Goal: Task Accomplishment & Management: Use online tool/utility

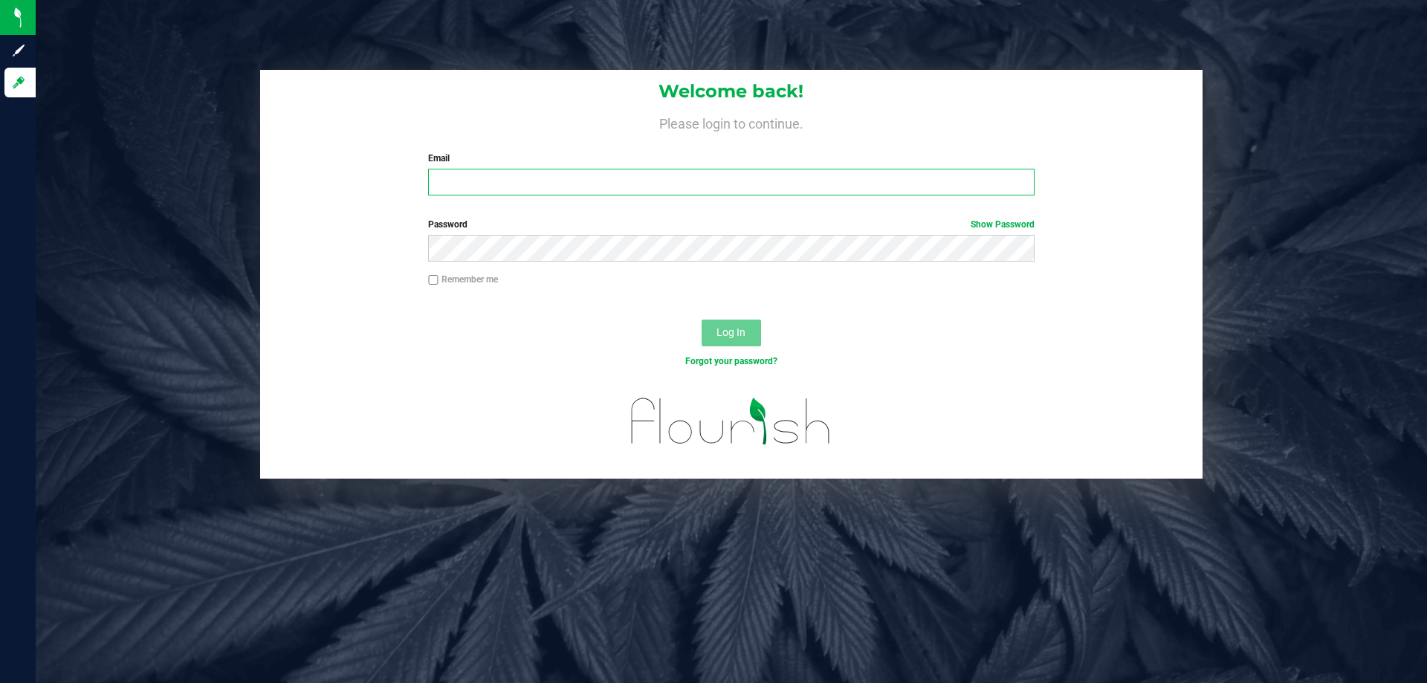
click at [468, 190] on input "Email" at bounding box center [731, 182] width 606 height 27
type input "[EMAIL_ADDRESS][DOMAIN_NAME]"
click at [702, 320] on button "Log In" at bounding box center [731, 333] width 59 height 27
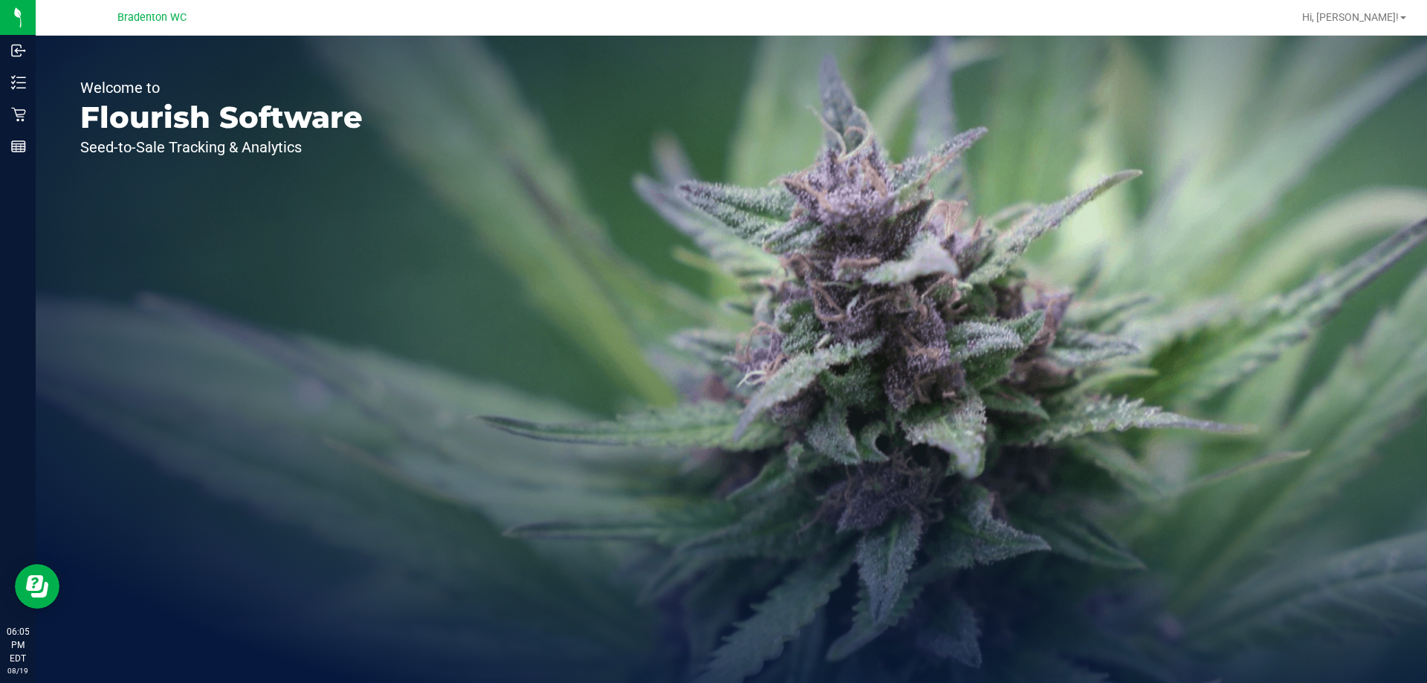
click at [212, 365] on div "Welcome to Flourish Software Seed-to-Sale Tracking & Analytics" at bounding box center [222, 359] width 372 height 647
click at [14, 144] on line at bounding box center [18, 144] width 13 height 0
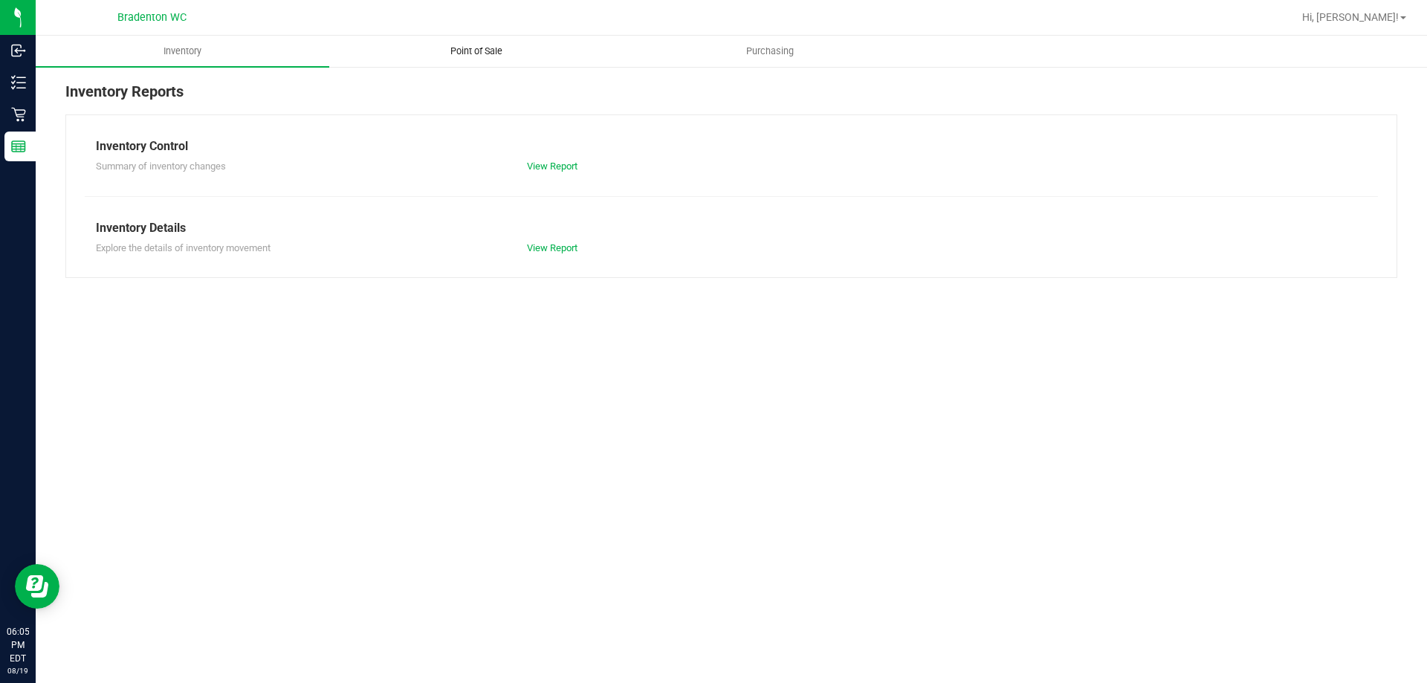
click at [465, 47] on span "Point of Sale" at bounding box center [476, 51] width 92 height 13
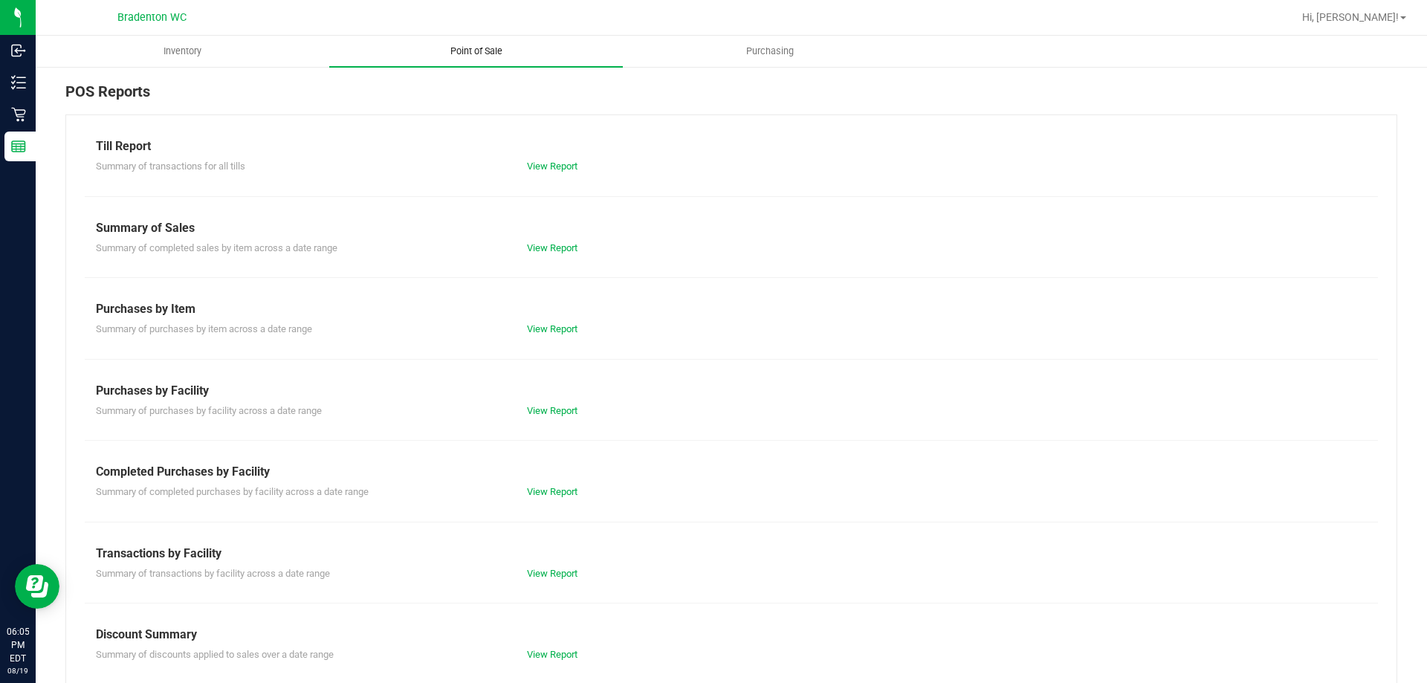
click at [540, 574] on link "View Report" at bounding box center [552, 573] width 51 height 11
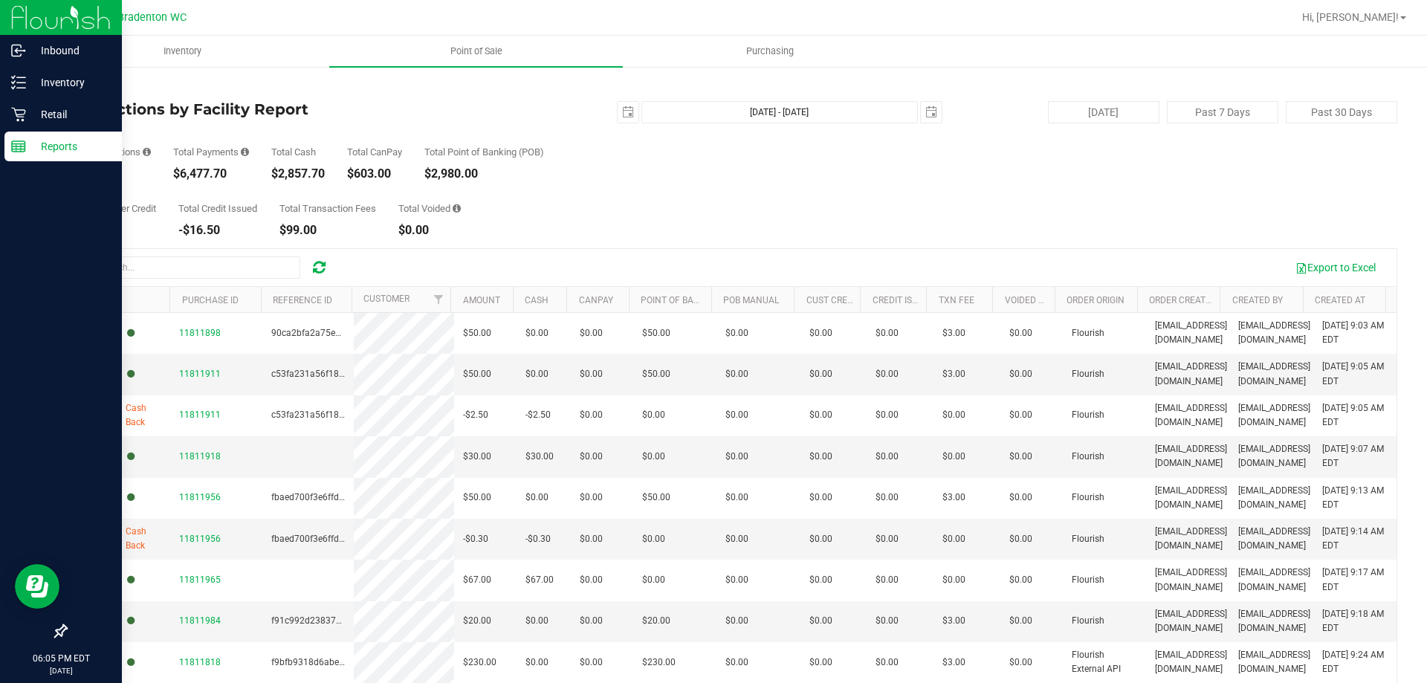
click at [15, 141] on rect at bounding box center [18, 146] width 13 height 10
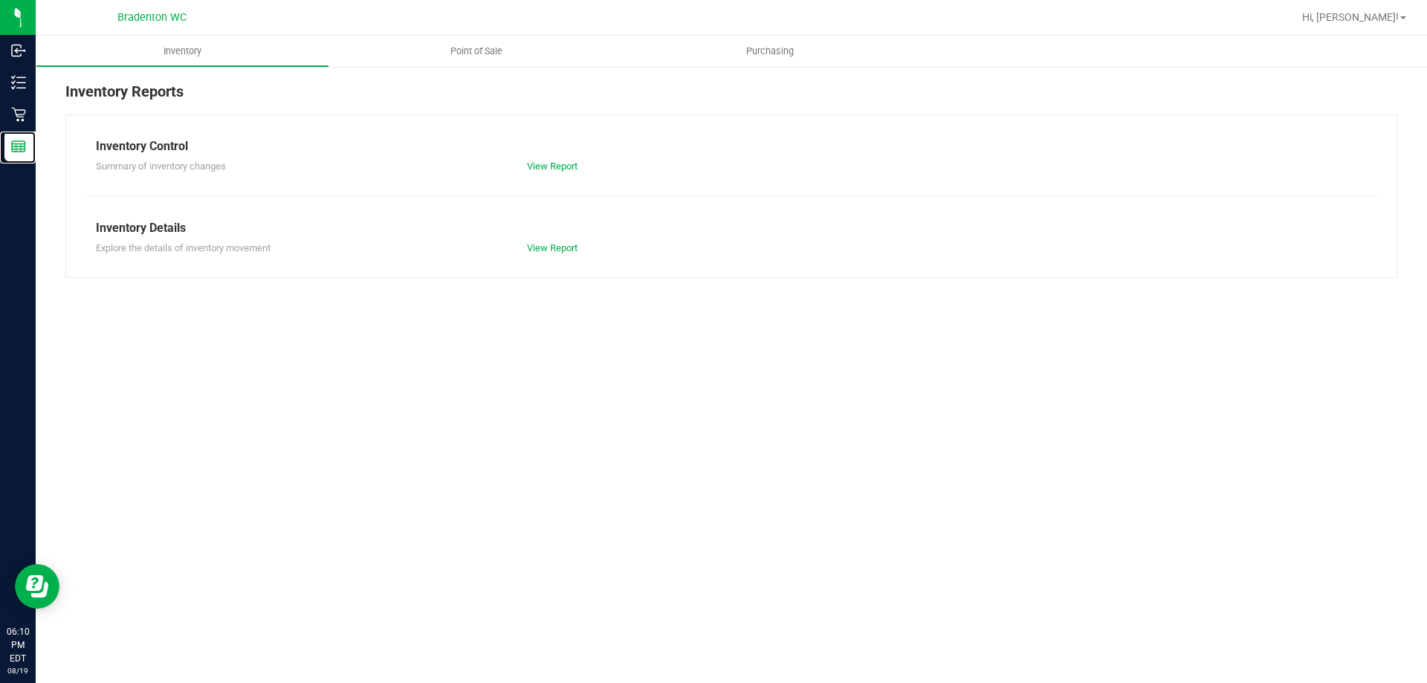
click at [338, 377] on div "Inventory Point of Sale Purchasing Inventory Reports Inventory Control Summary …" at bounding box center [731, 359] width 1391 height 647
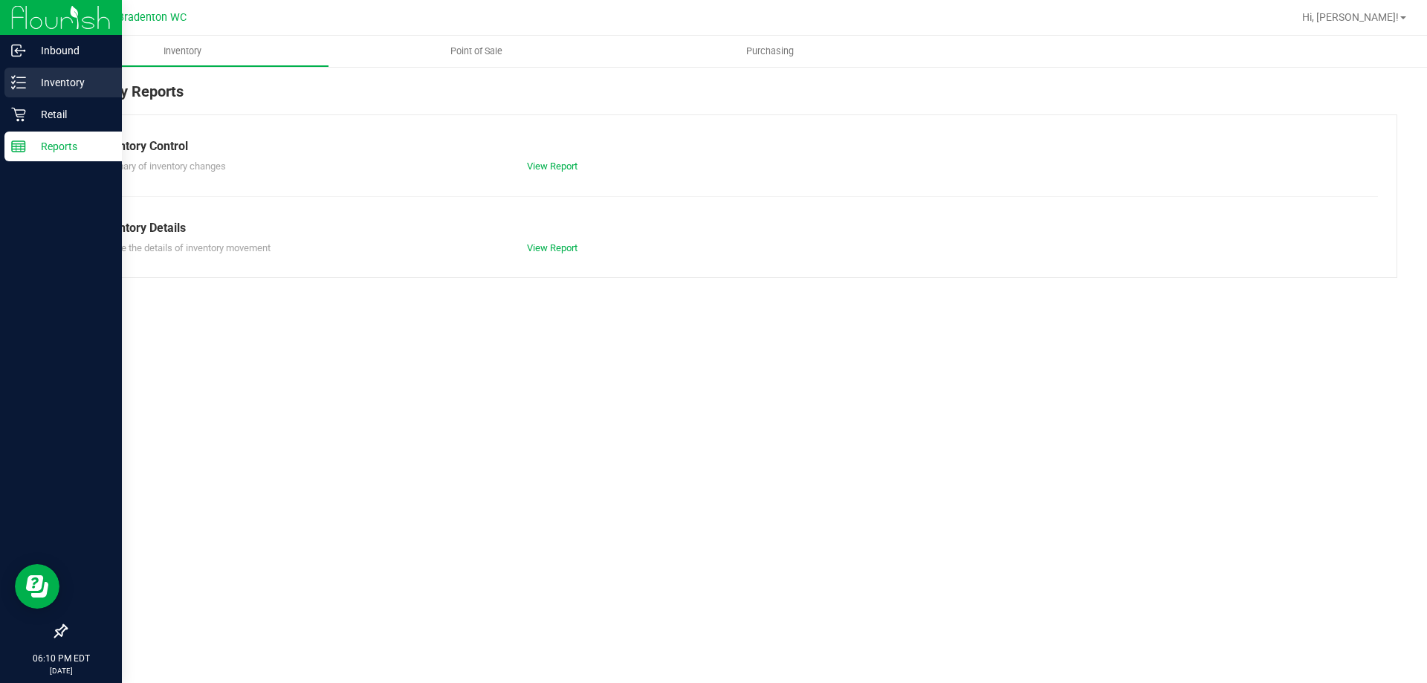
click at [17, 76] on icon at bounding box center [18, 82] width 15 height 15
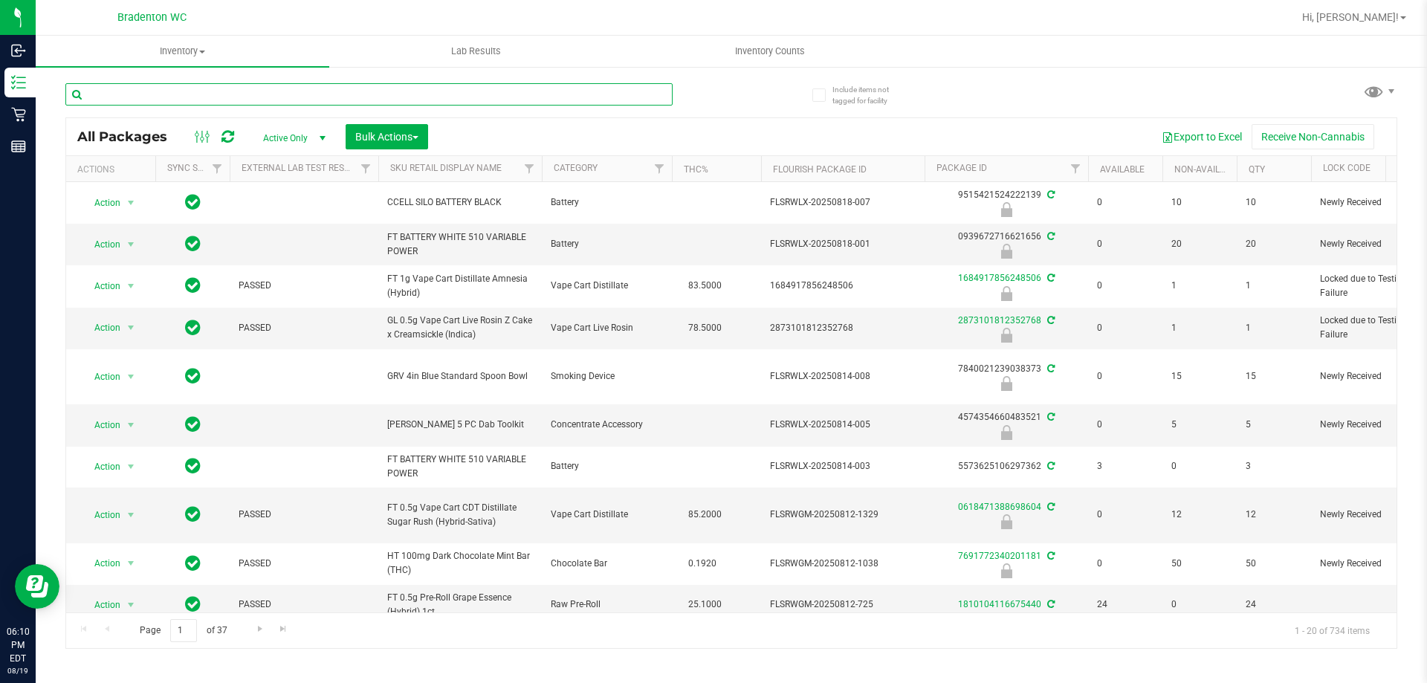
click at [286, 94] on input "text" at bounding box center [368, 94] width 607 height 22
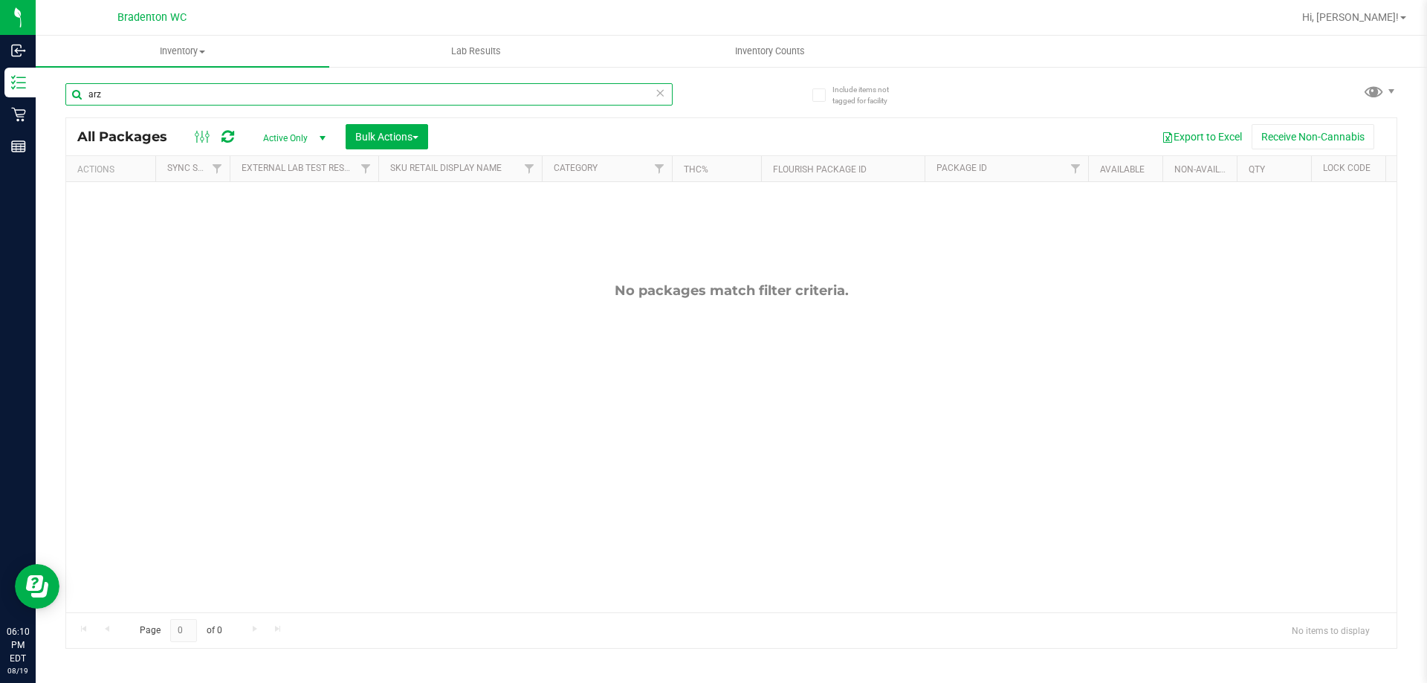
type input "arz"
click at [661, 94] on icon at bounding box center [660, 92] width 10 height 18
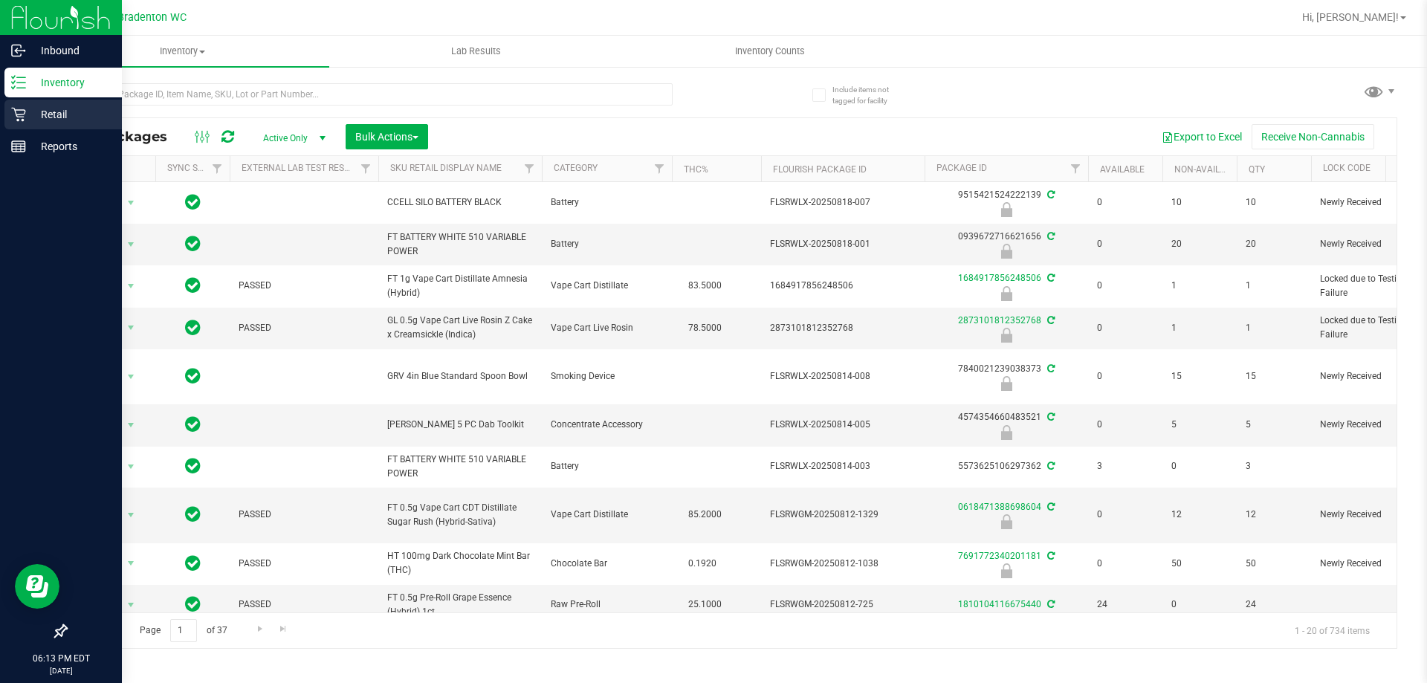
click at [16, 113] on icon at bounding box center [18, 114] width 15 height 15
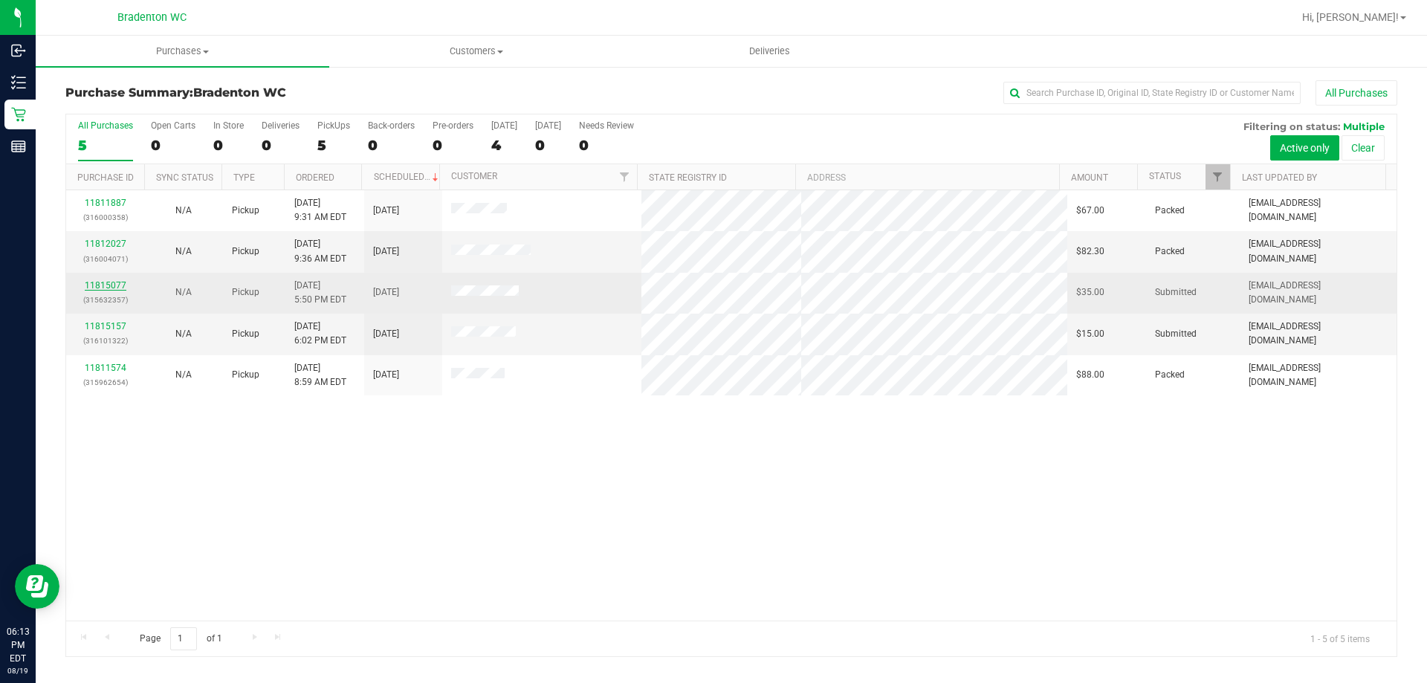
click at [97, 286] on link "11815077" at bounding box center [106, 285] width 42 height 10
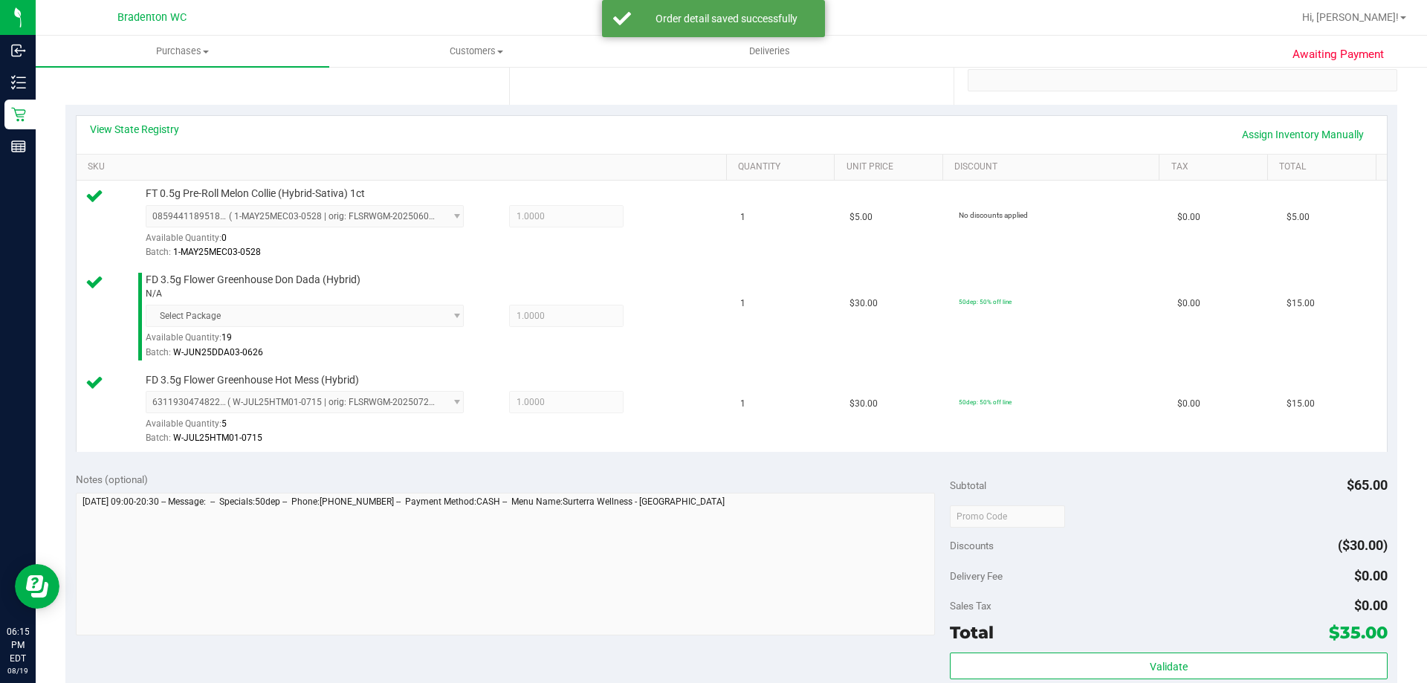
scroll to position [568, 0]
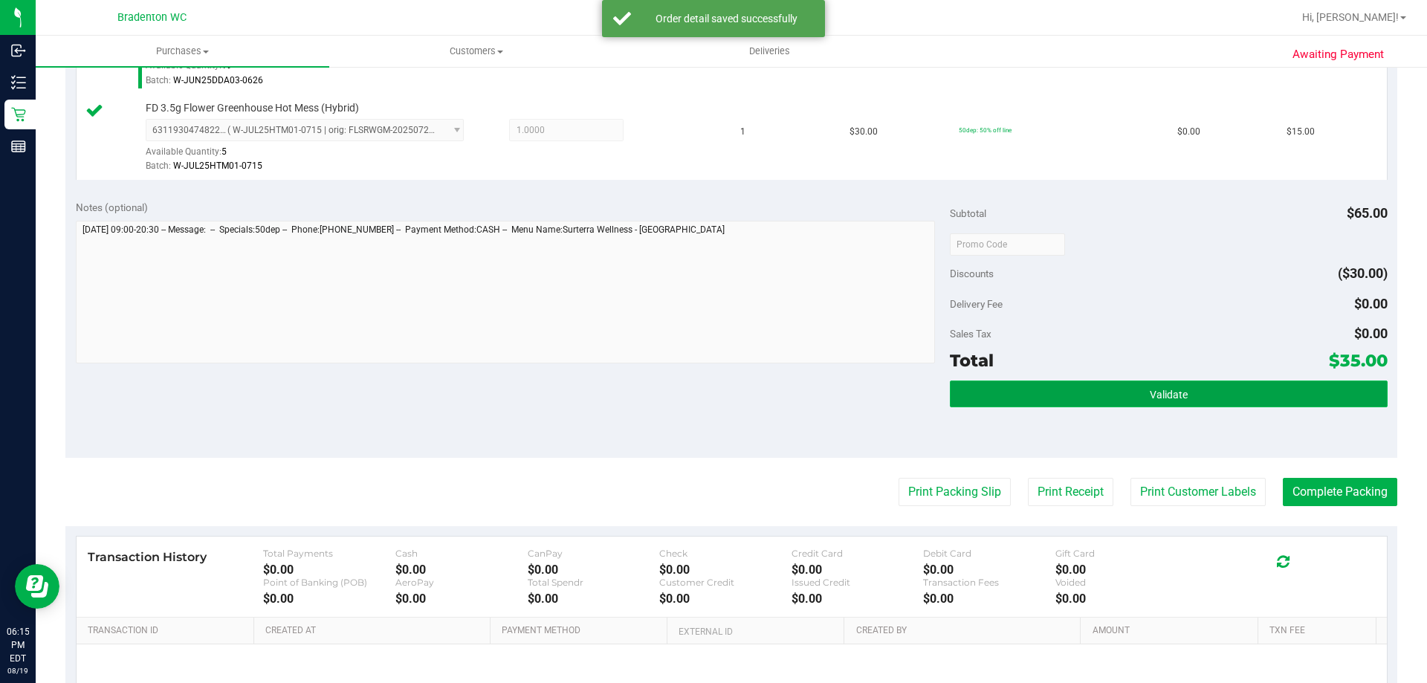
click at [1048, 400] on button "Validate" at bounding box center [1168, 394] width 437 height 27
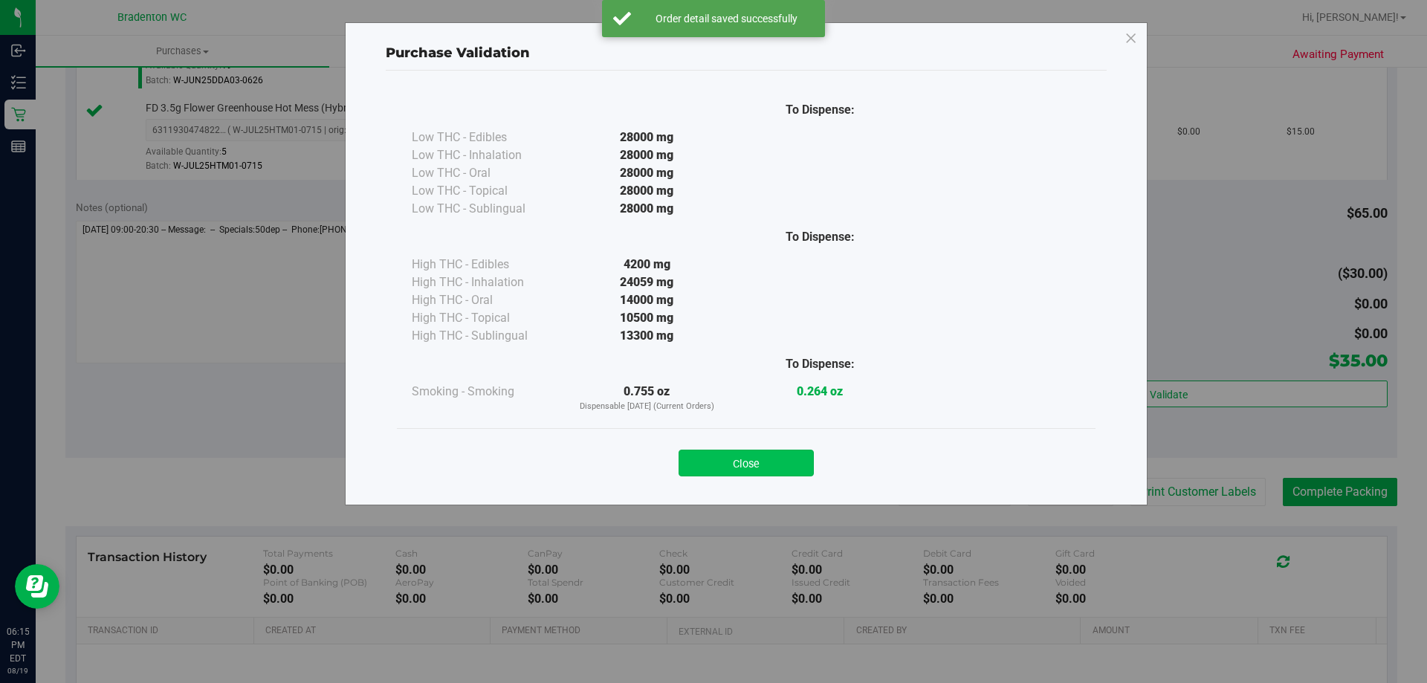
click at [790, 476] on button "Close" at bounding box center [746, 463] width 135 height 27
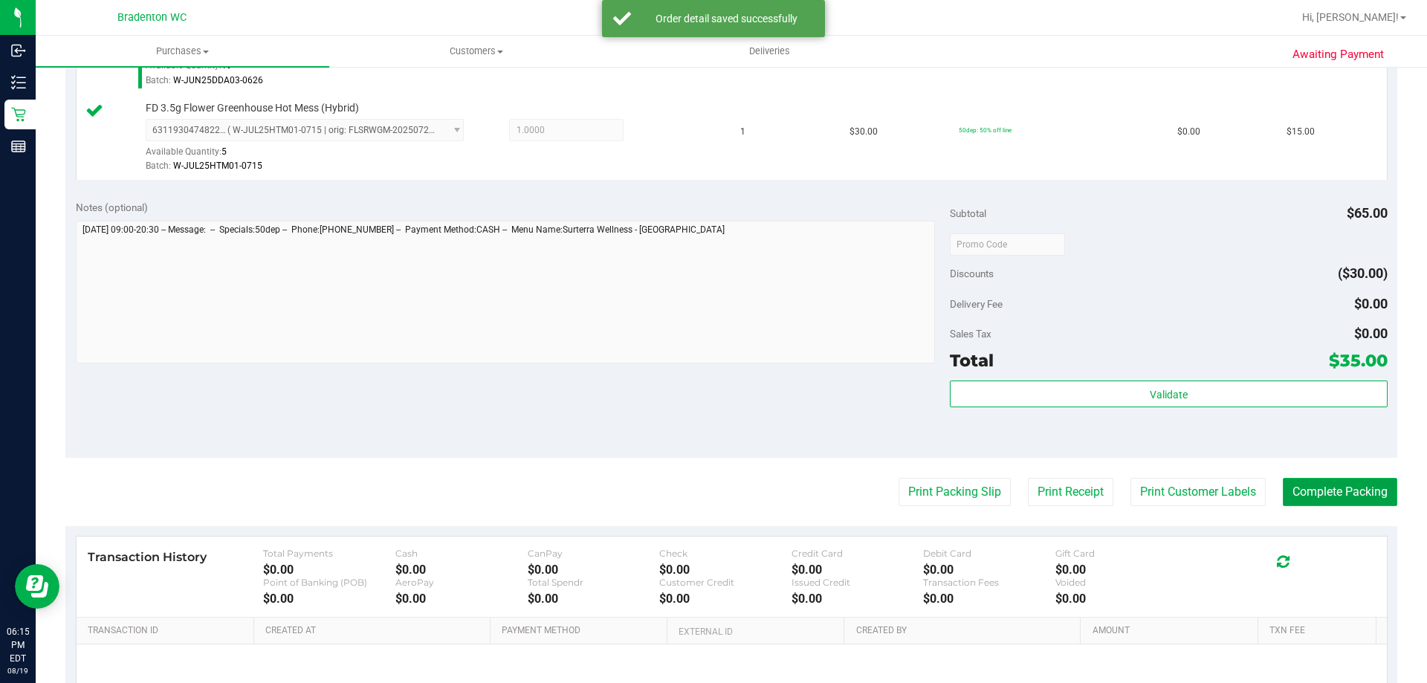
click at [1300, 486] on button "Complete Packing" at bounding box center [1340, 492] width 114 height 28
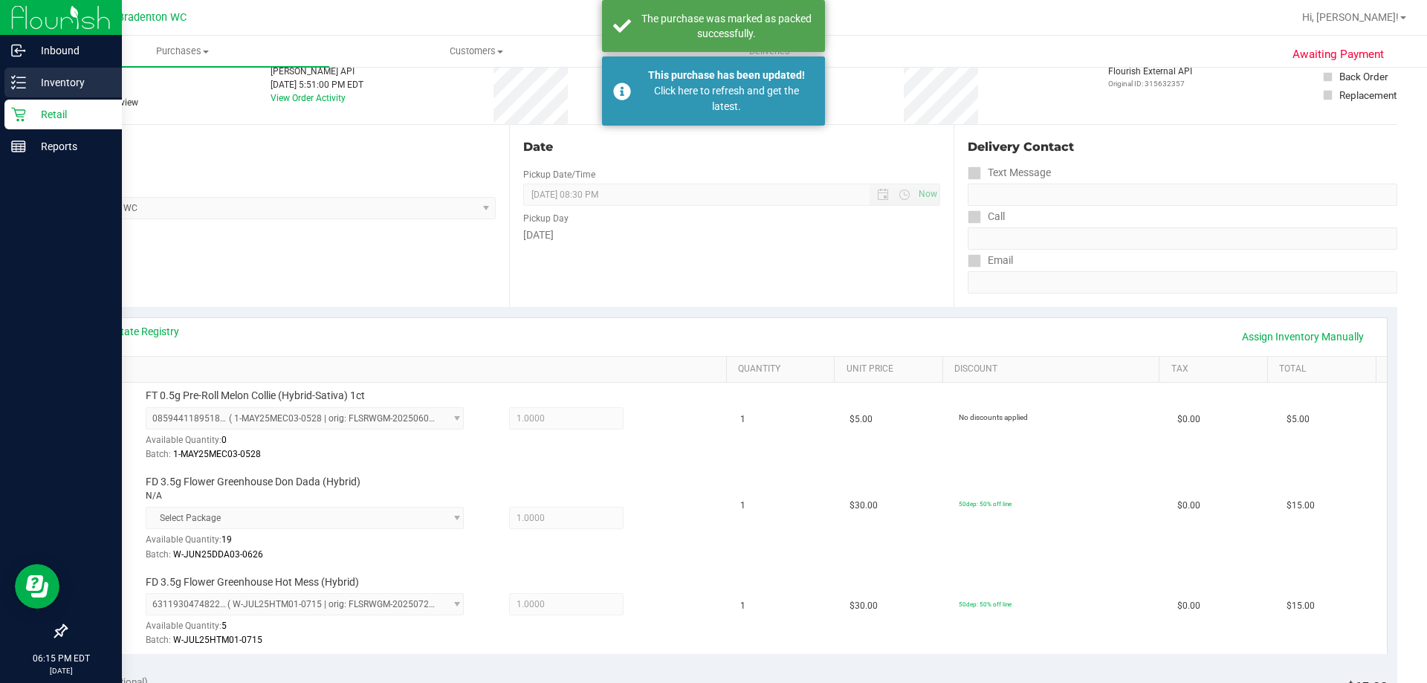
scroll to position [0, 0]
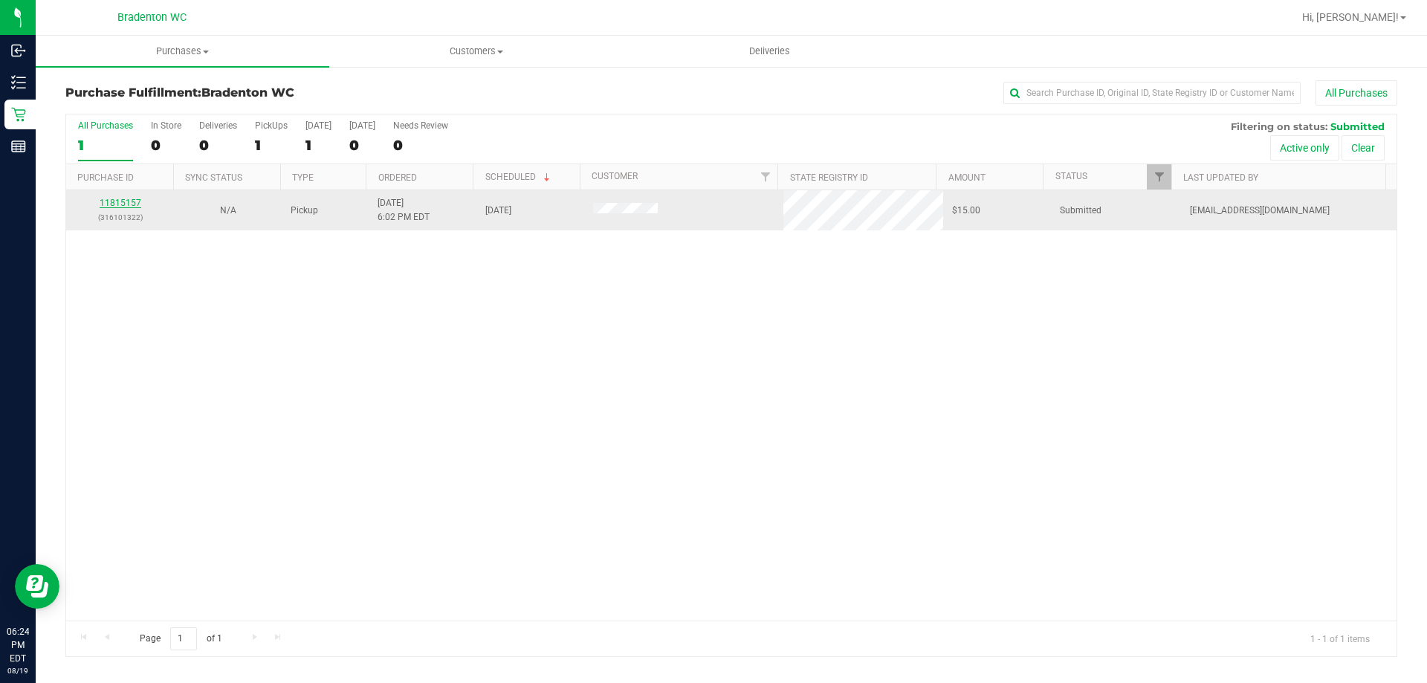
click at [100, 206] on link "11815157" at bounding box center [121, 203] width 42 height 10
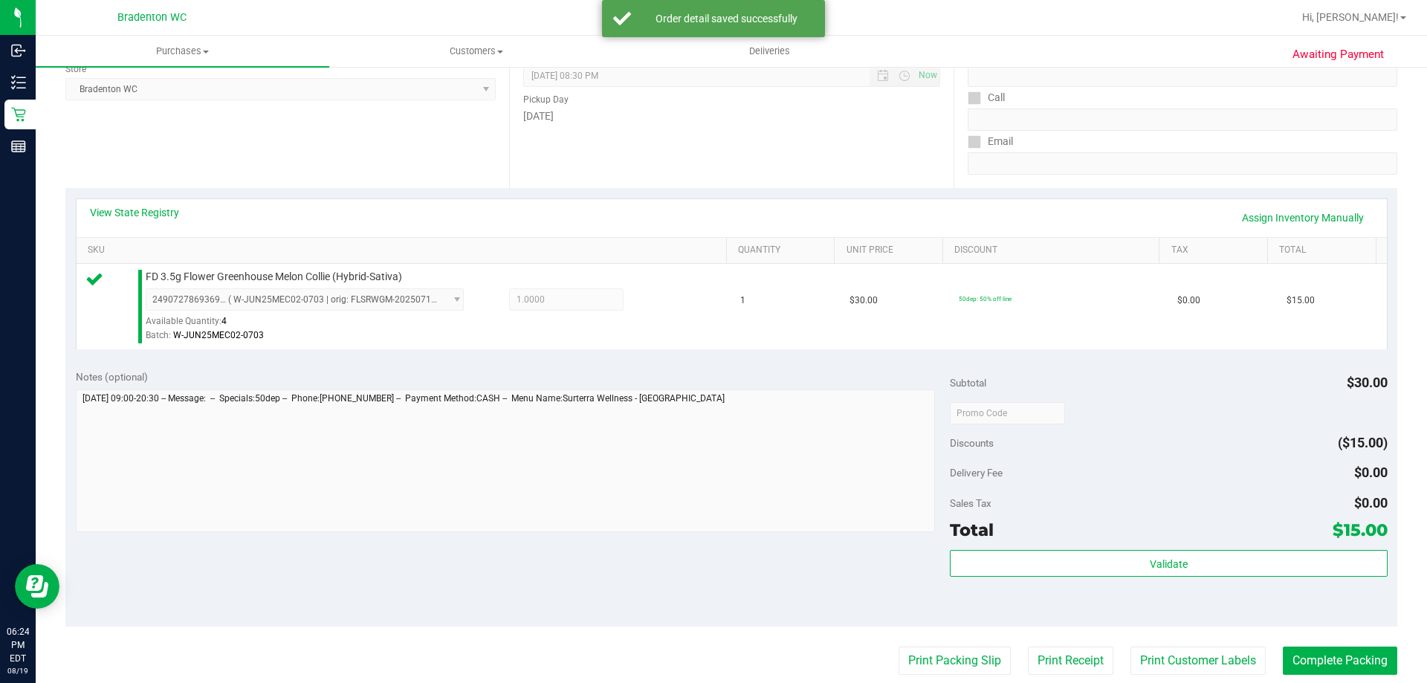
scroll to position [532, 0]
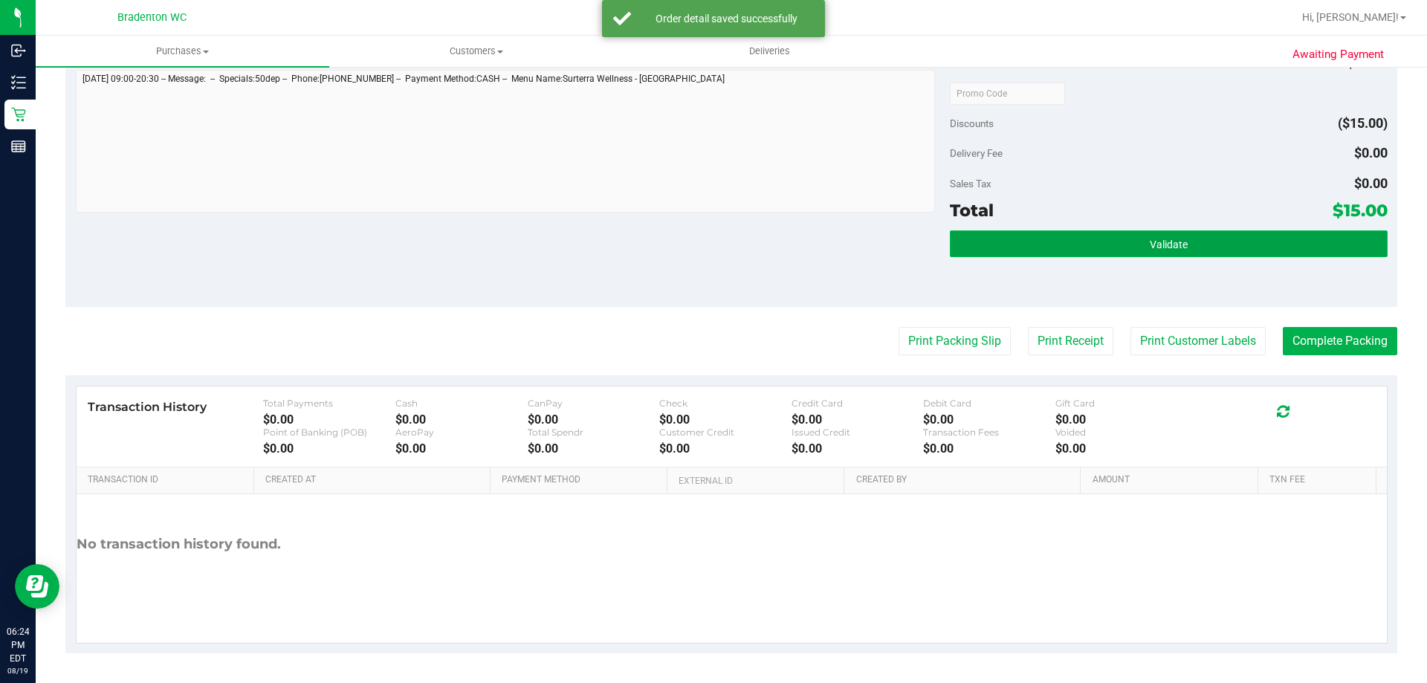
click at [1164, 243] on span "Validate" at bounding box center [1169, 245] width 38 height 12
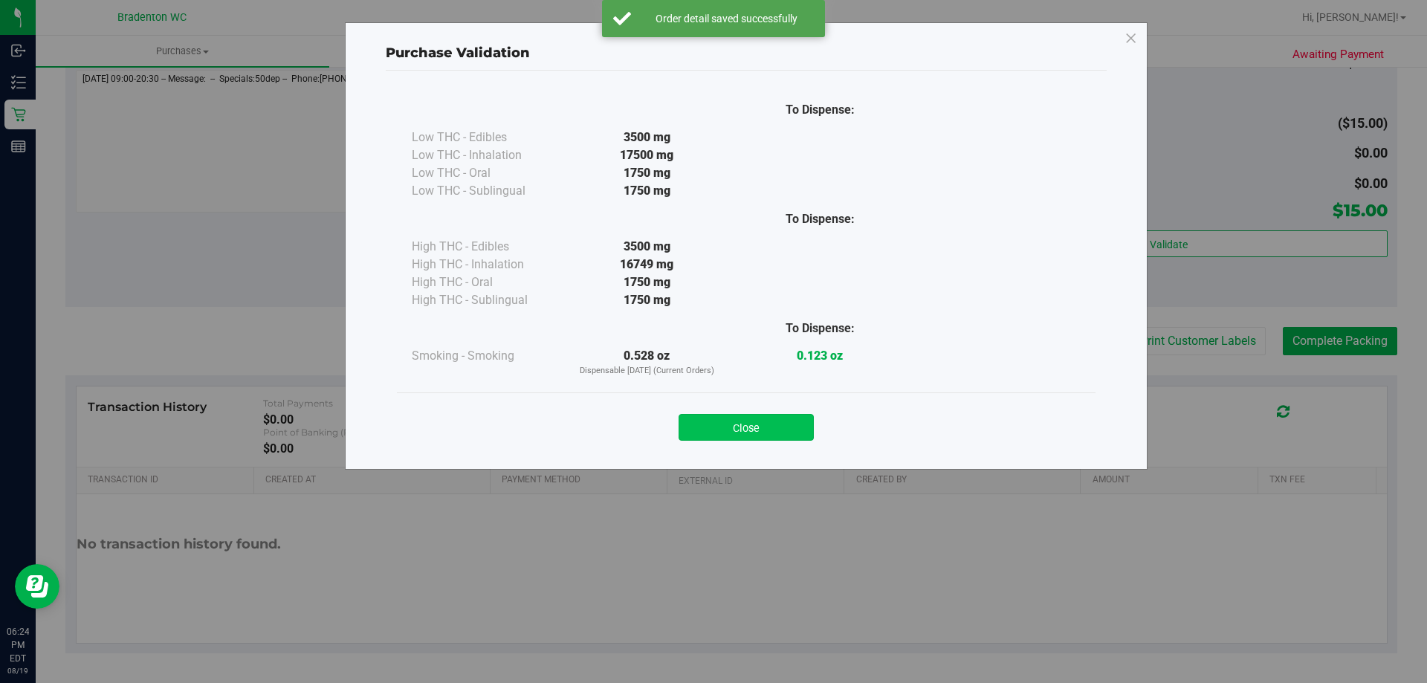
click at [792, 419] on button "Close" at bounding box center [746, 427] width 135 height 27
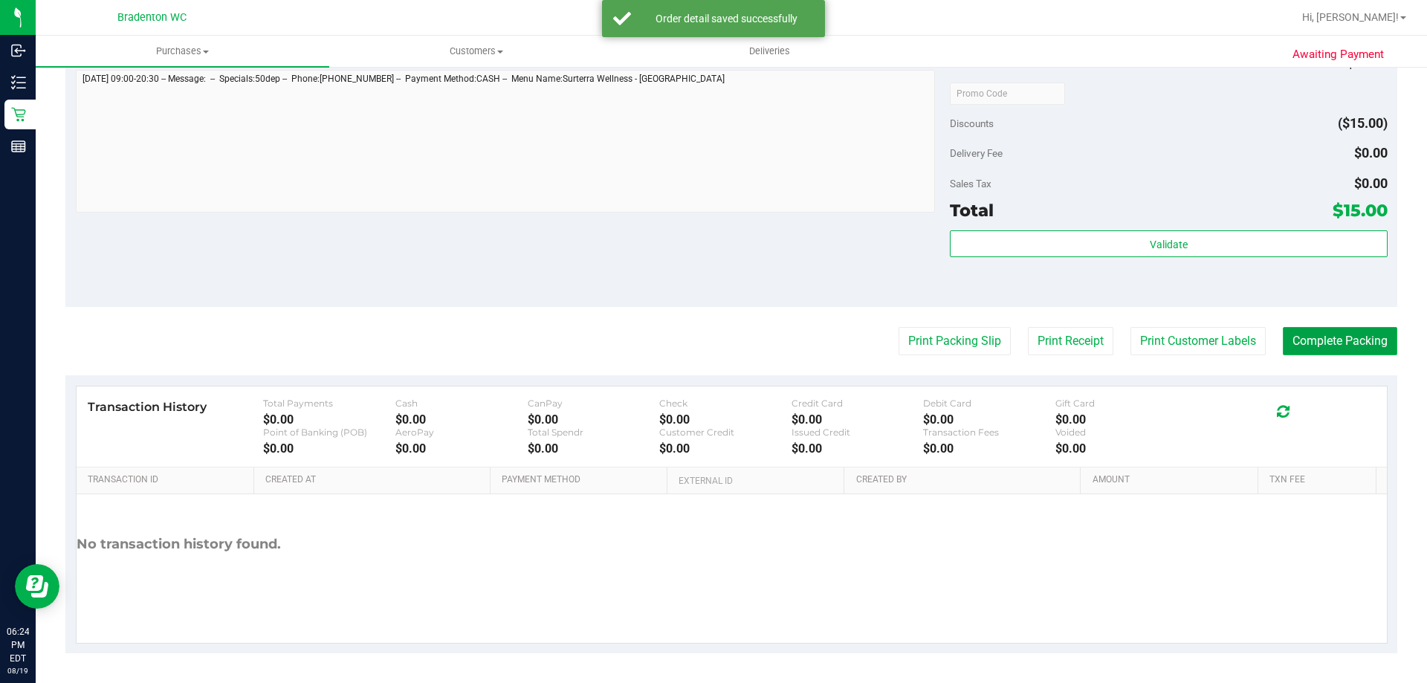
click at [1317, 350] on button "Complete Packing" at bounding box center [1340, 341] width 114 height 28
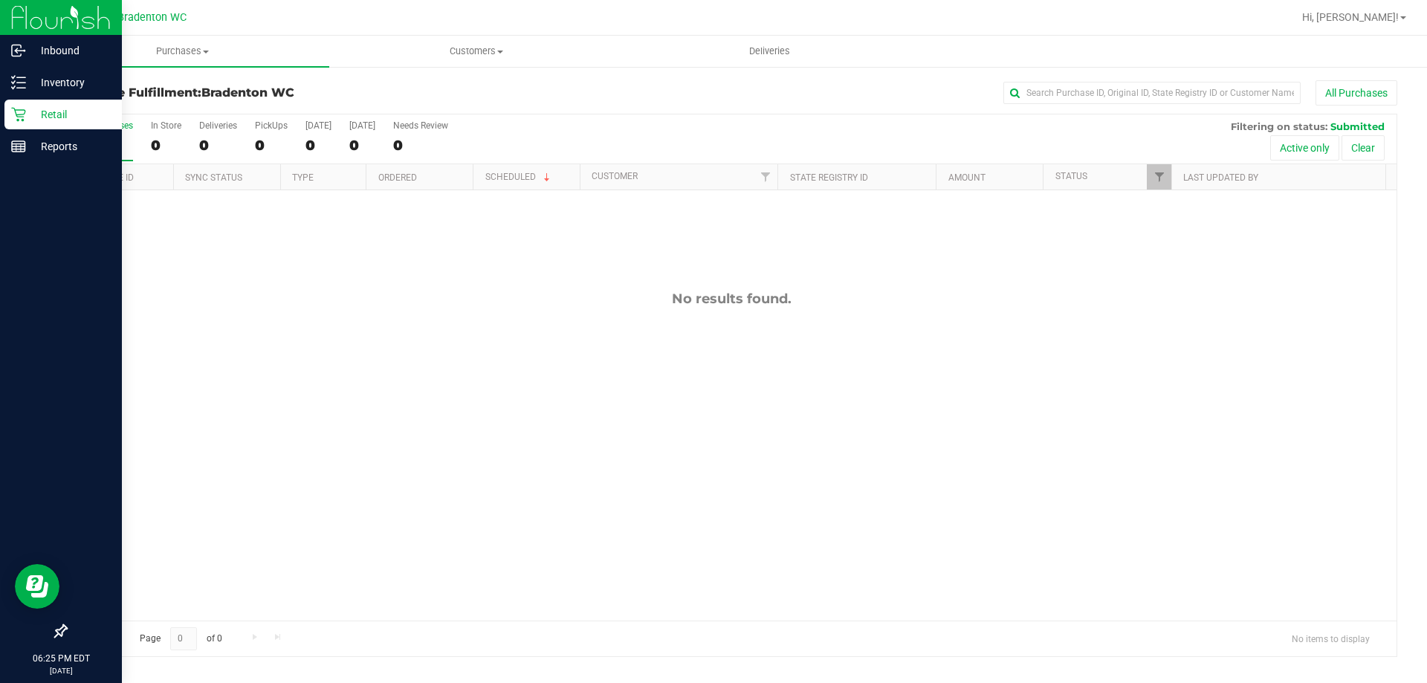
click at [22, 120] on icon at bounding box center [18, 115] width 14 height 14
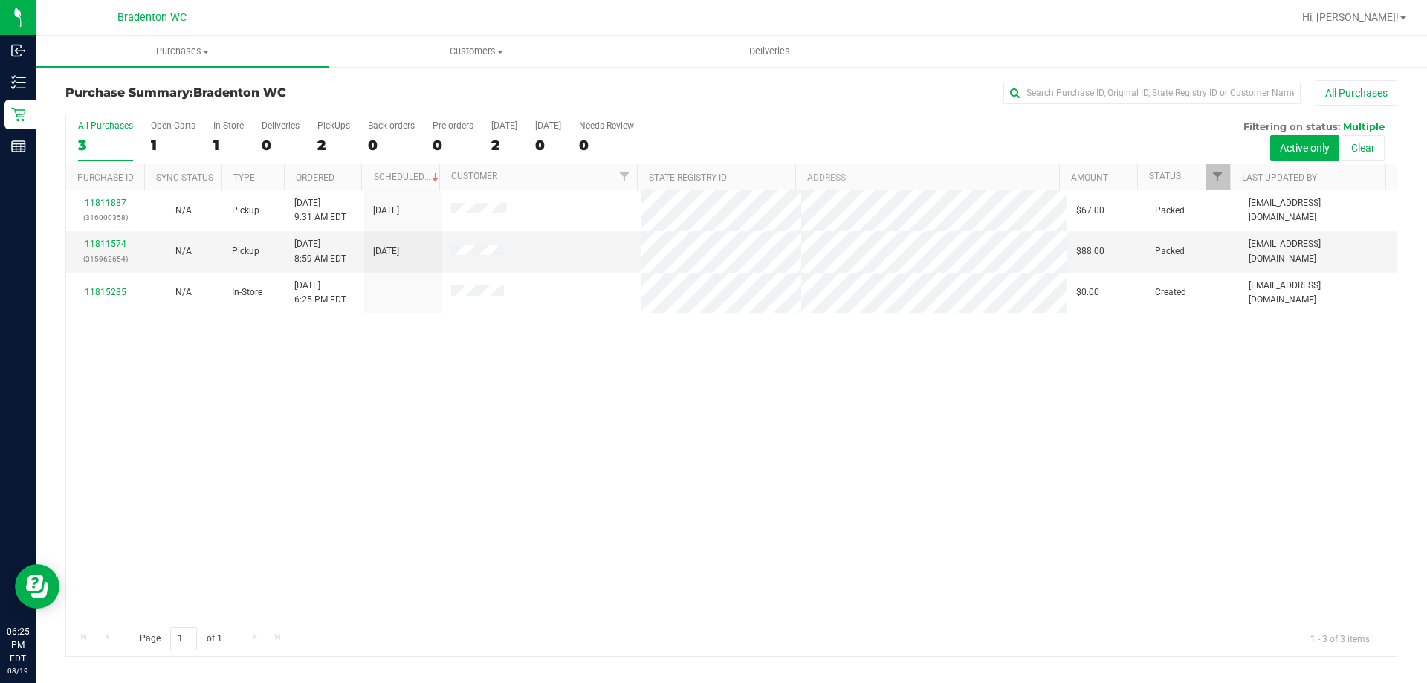
click at [389, 381] on div "11811887 (316000358) N/A Pickup [DATE] 9:31 AM EDT 8/19/2025 $67.00 Packed [EMA…" at bounding box center [731, 405] width 1330 height 430
click at [97, 244] on link "11815301" at bounding box center [106, 244] width 42 height 10
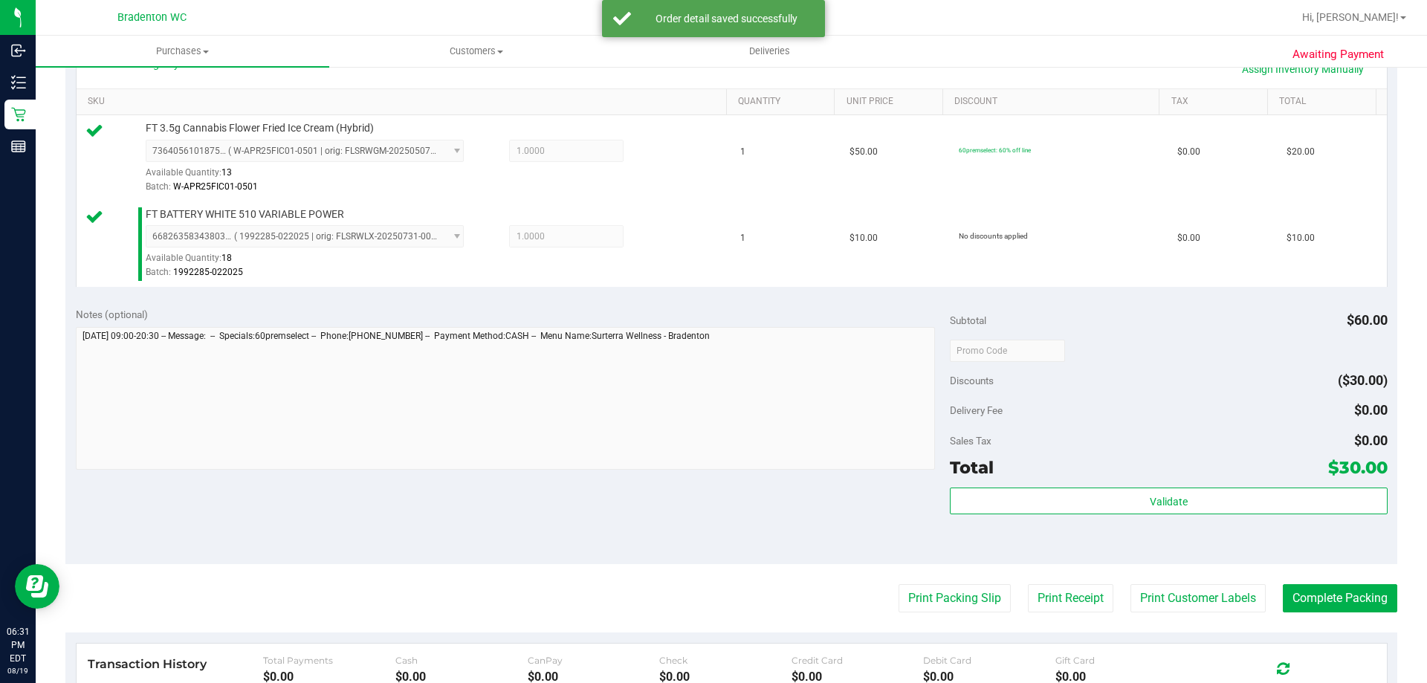
scroll to position [425, 0]
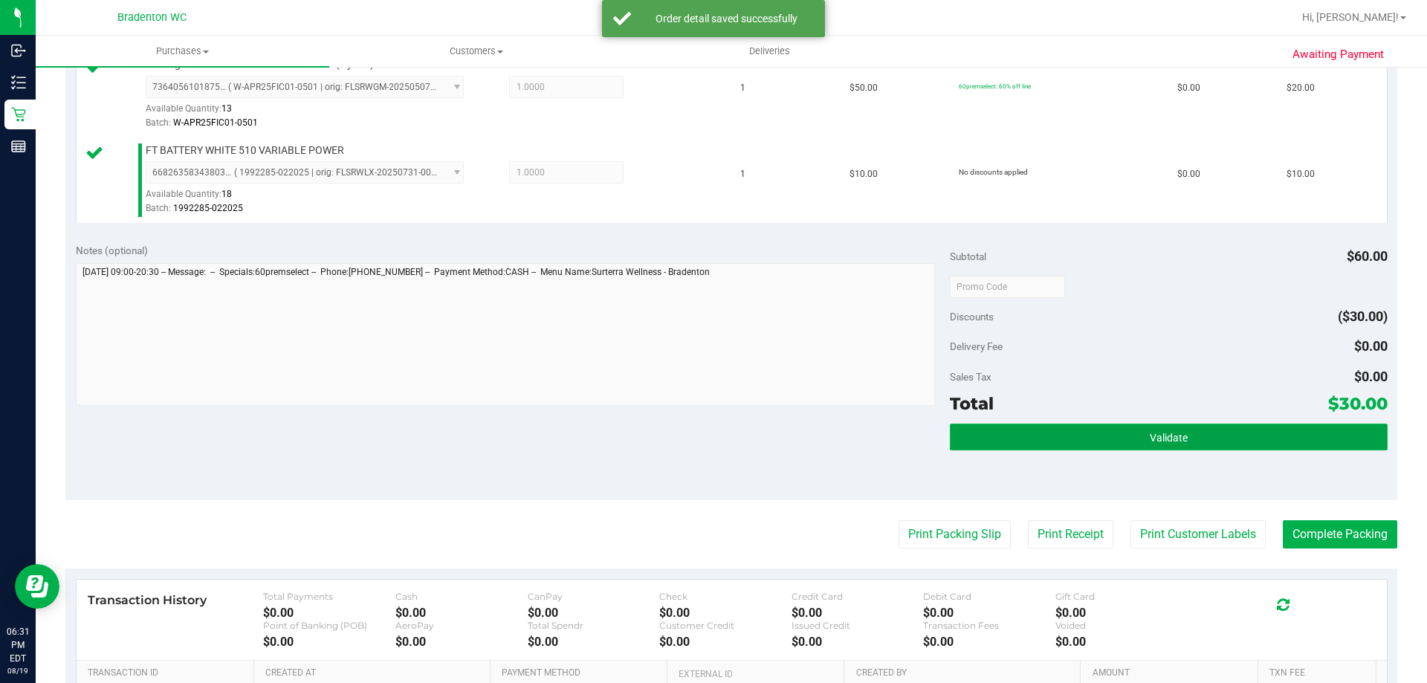
click at [1186, 448] on button "Validate" at bounding box center [1168, 437] width 437 height 27
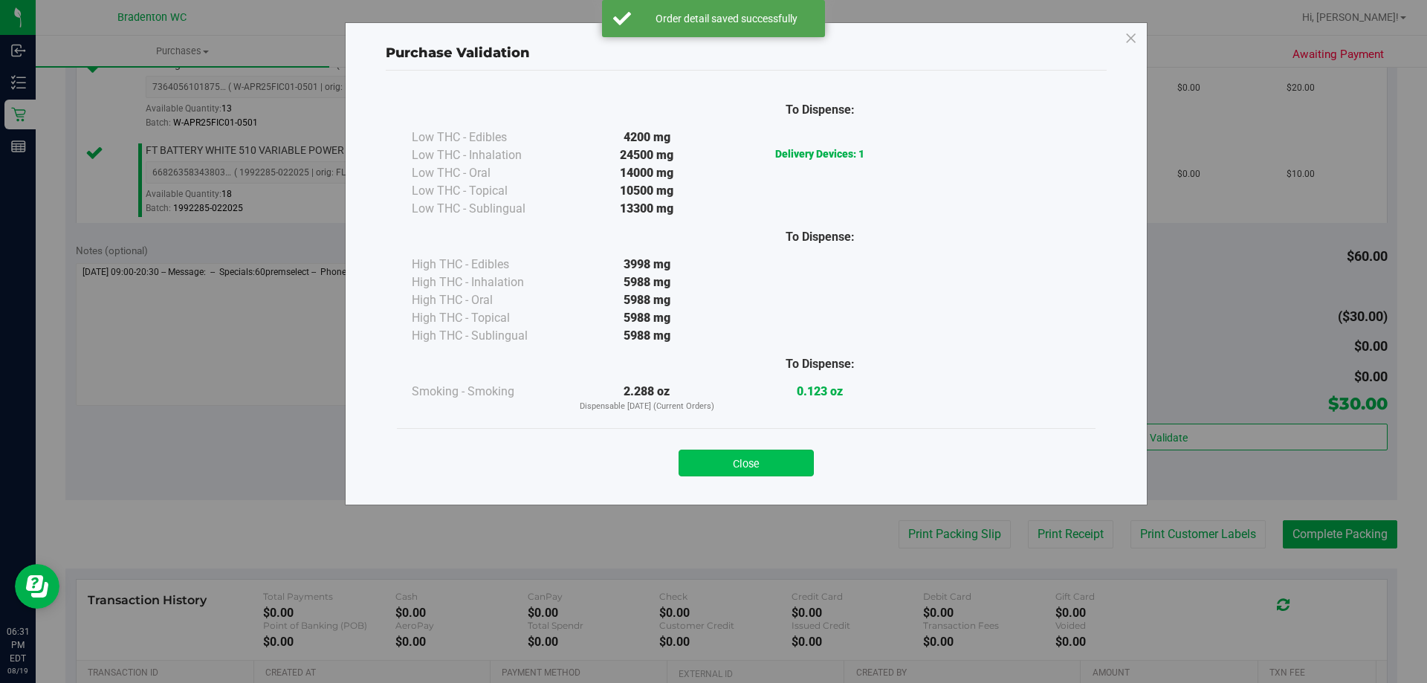
click at [751, 459] on button "Close" at bounding box center [746, 463] width 135 height 27
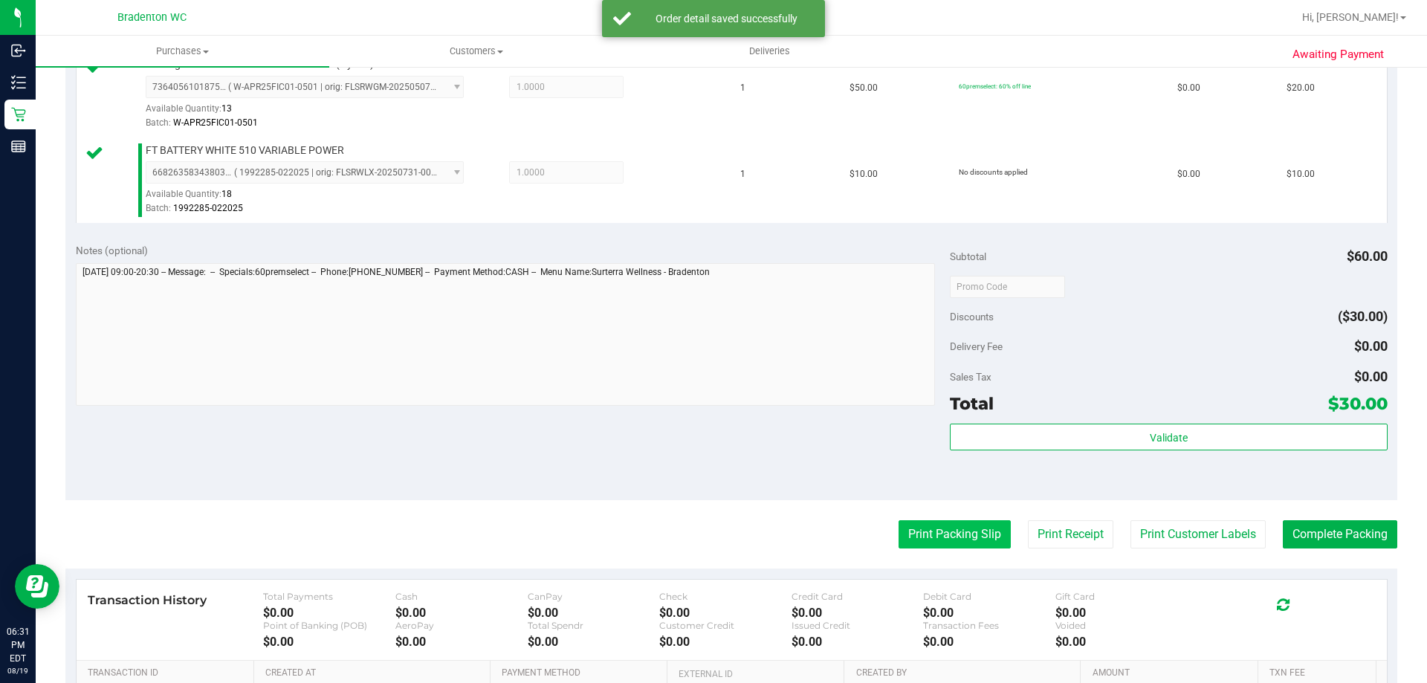
click at [945, 537] on button "Print Packing Slip" at bounding box center [955, 534] width 112 height 28
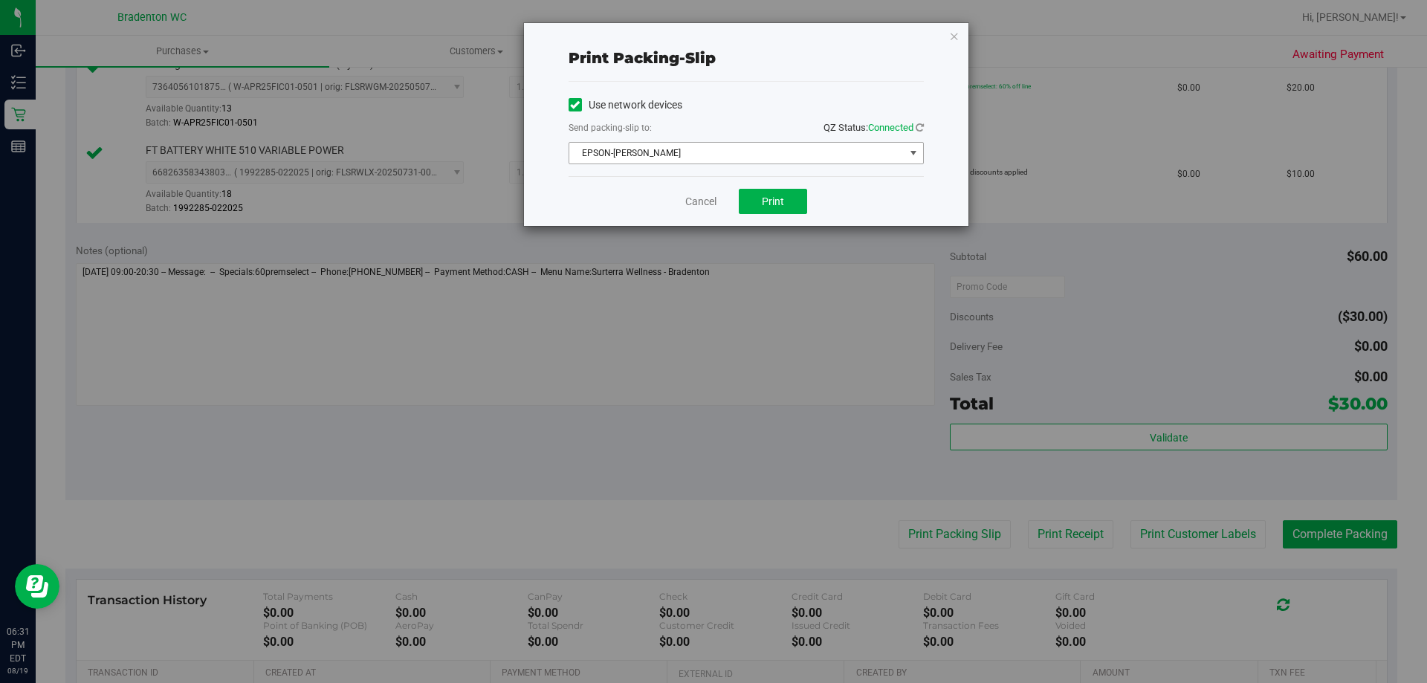
click at [913, 154] on span "select" at bounding box center [914, 153] width 12 height 12
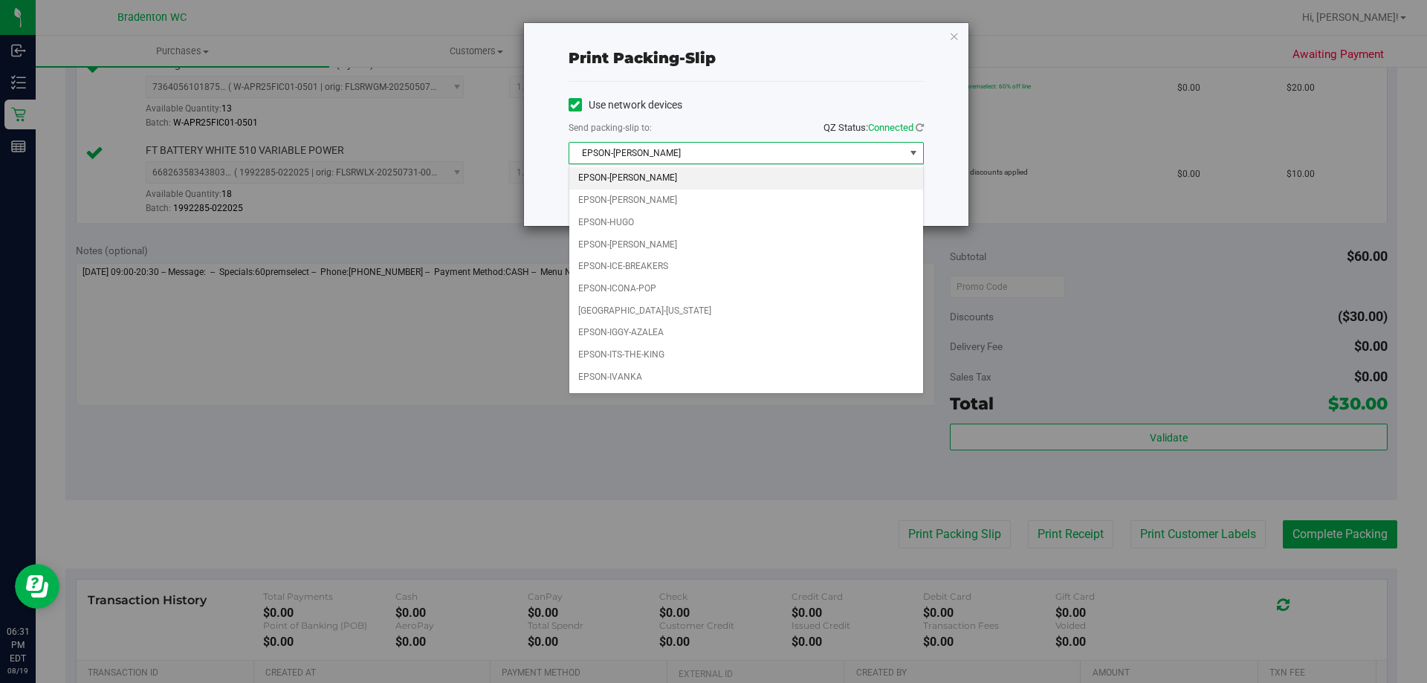
scroll to position [42, 0]
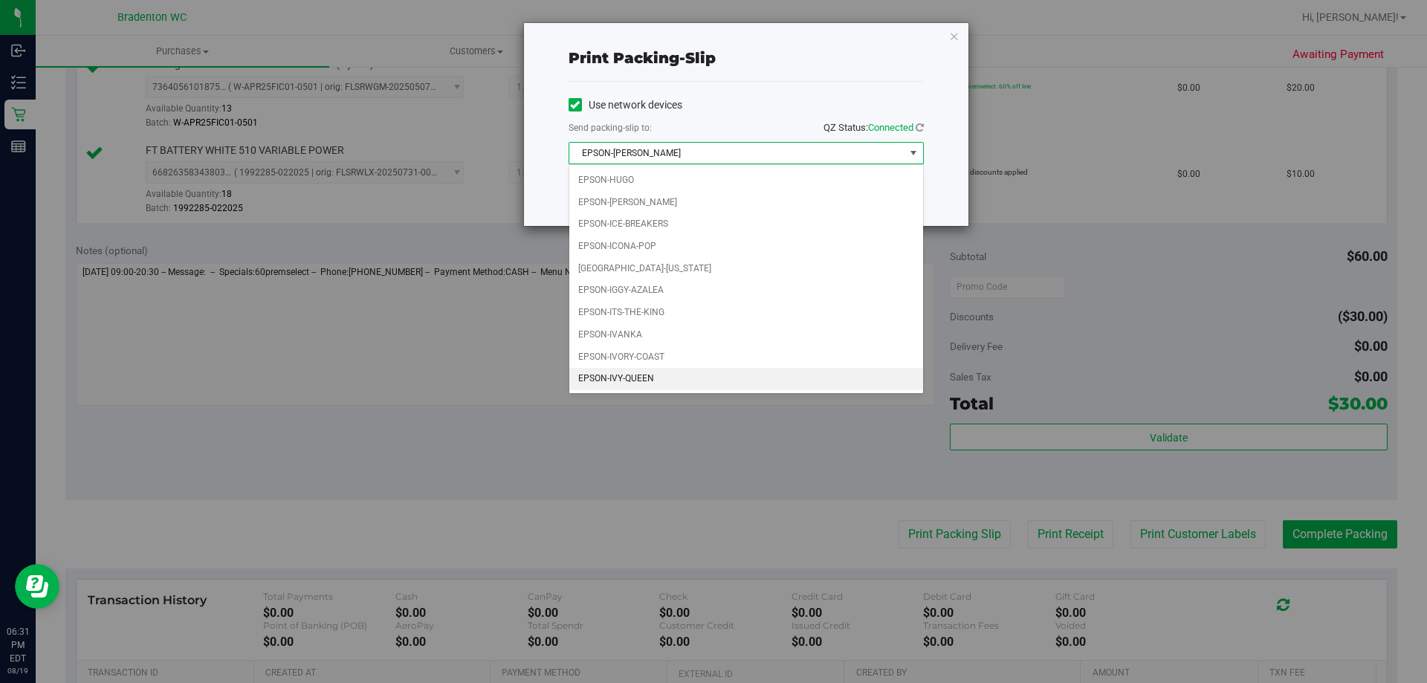
click at [638, 378] on li "EPSON-IVY-QUEEN" at bounding box center [746, 379] width 354 height 22
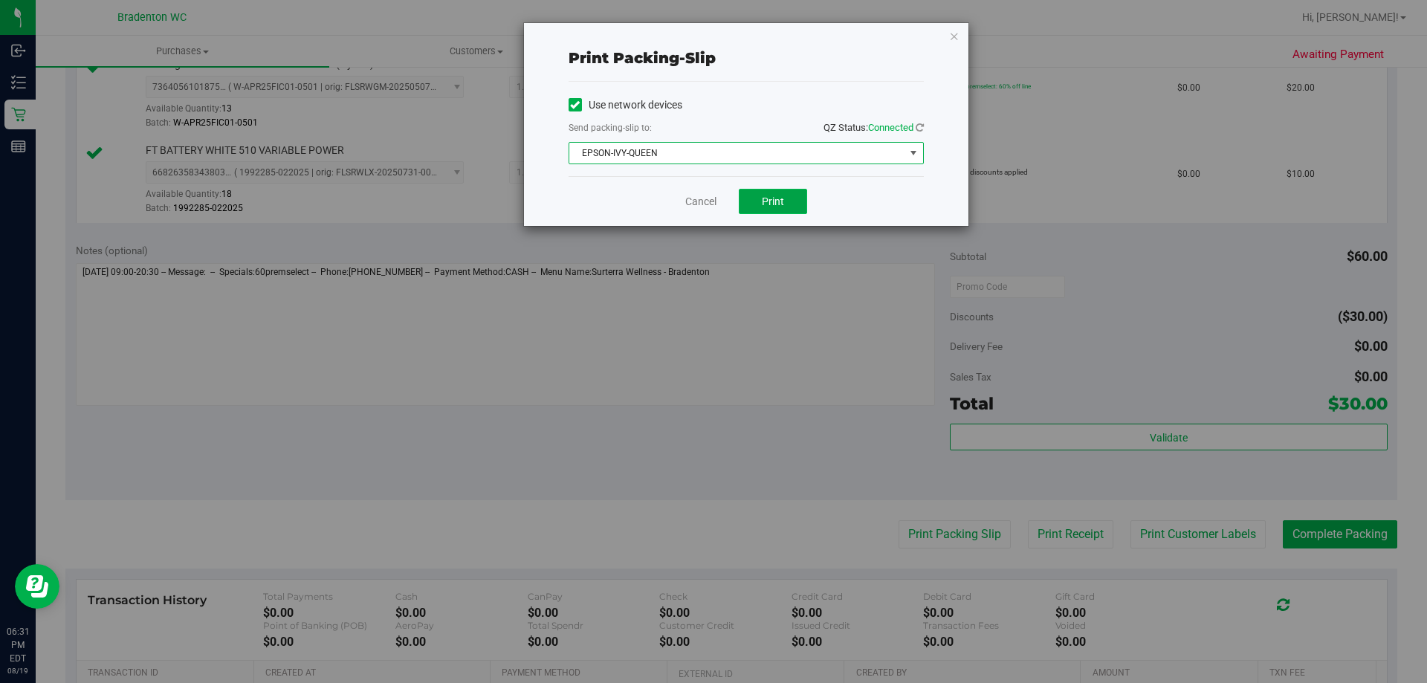
click at [786, 202] on button "Print" at bounding box center [773, 201] width 68 height 25
click at [954, 35] on icon "button" at bounding box center [954, 36] width 10 height 18
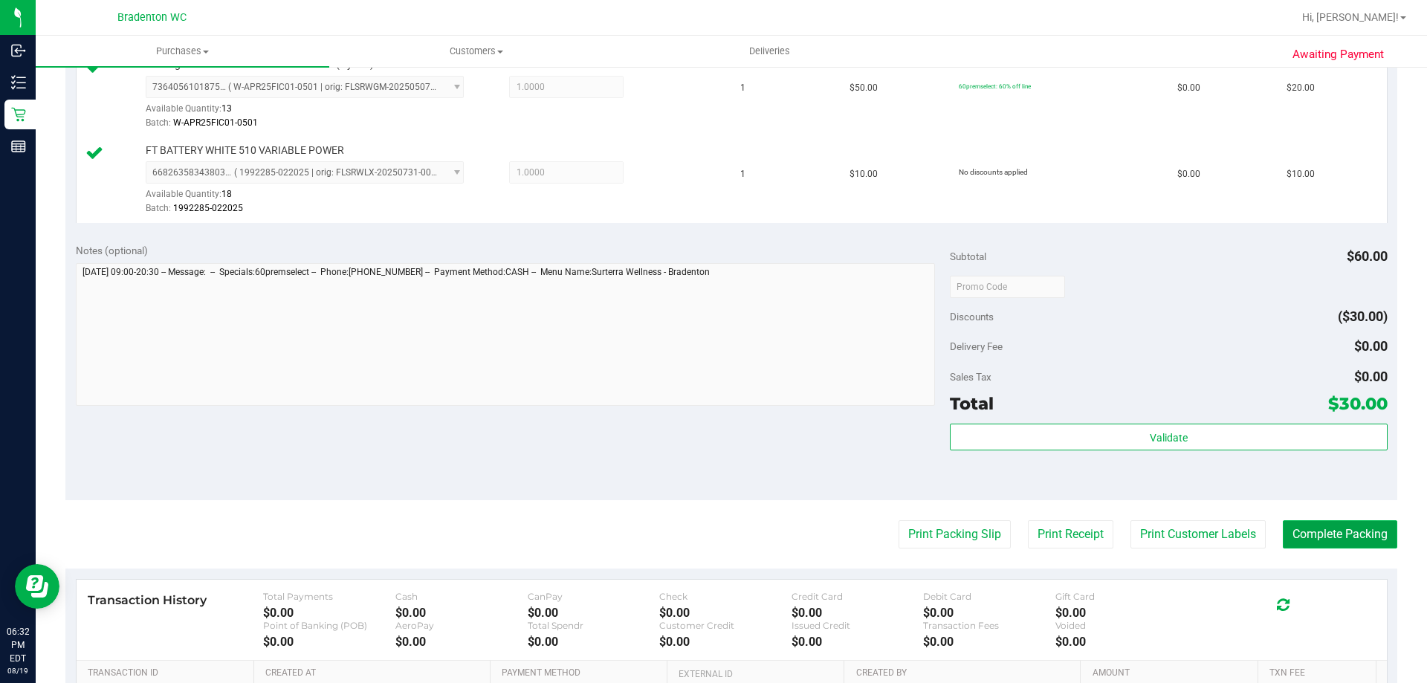
click at [1325, 531] on button "Complete Packing" at bounding box center [1340, 534] width 114 height 28
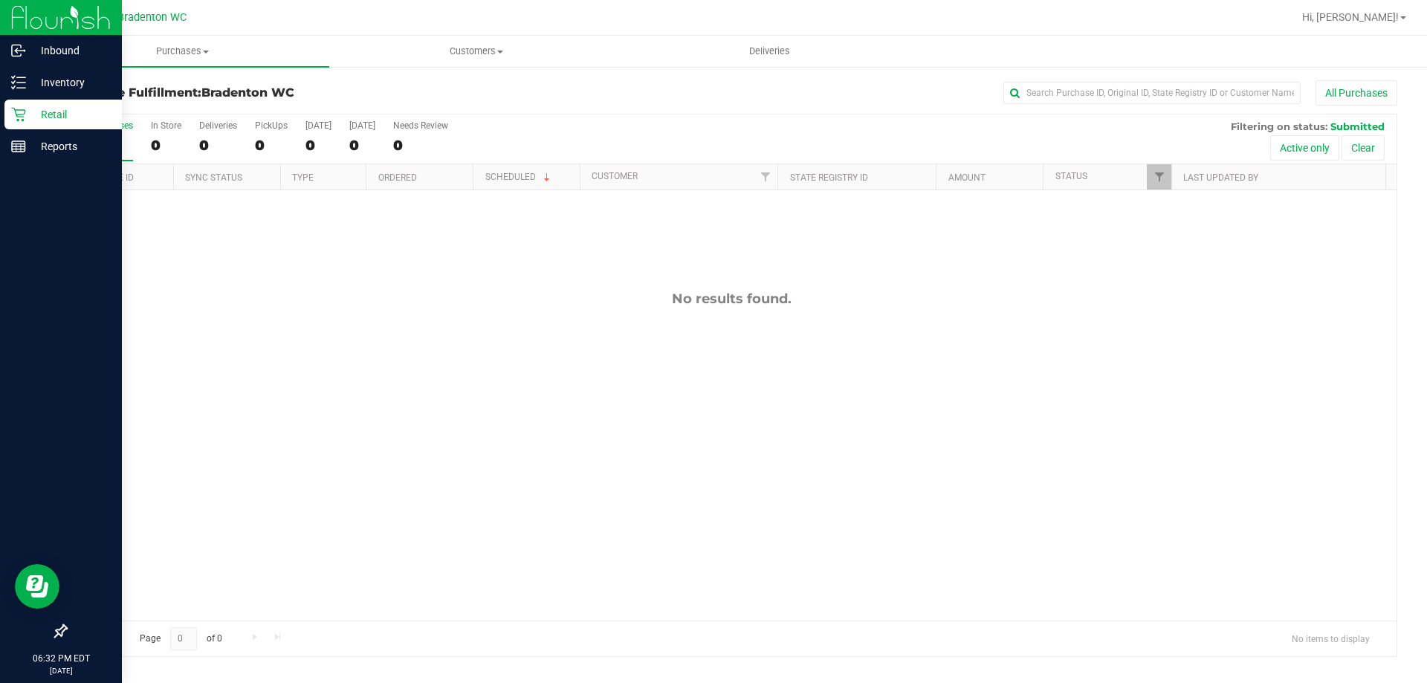
click at [22, 111] on icon at bounding box center [18, 114] width 15 height 15
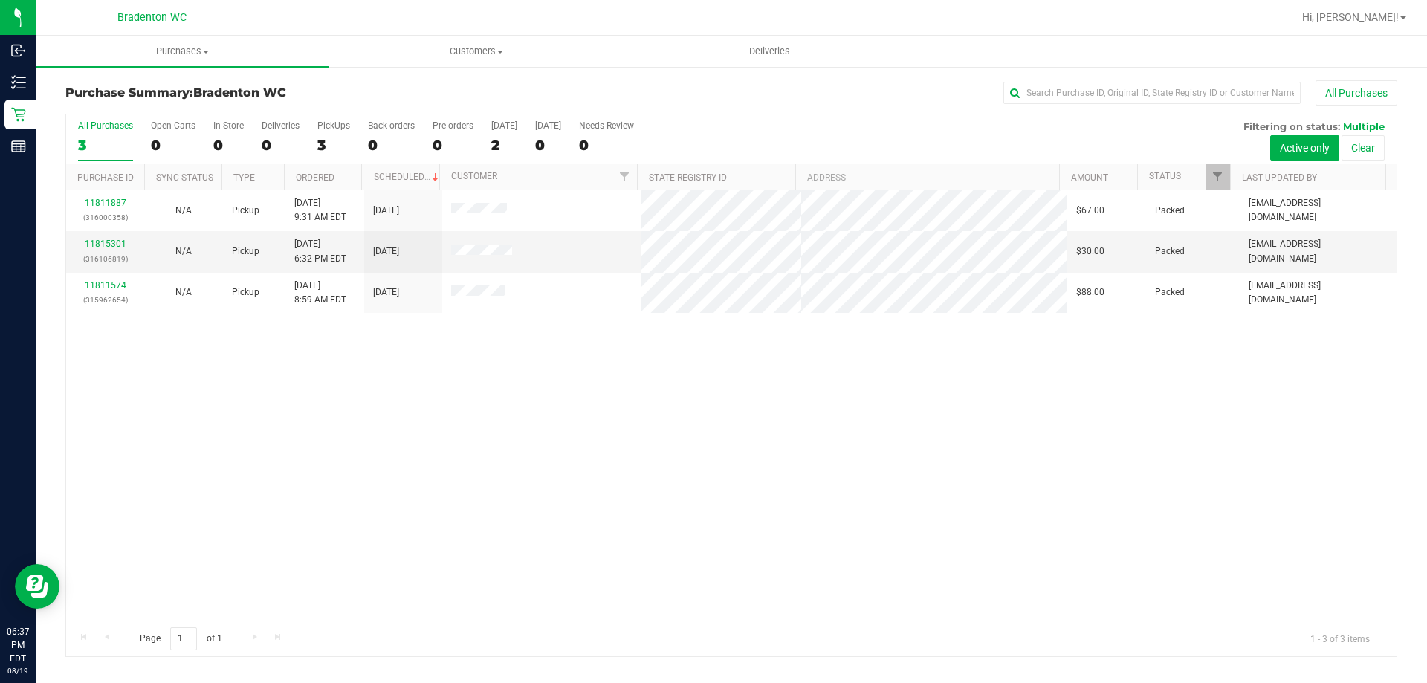
click at [445, 433] on div "11811887 (316000358) N/A Pickup [DATE] 9:31 AM EDT 8/19/2025 $67.00 Packed [EMA…" at bounding box center [731, 405] width 1330 height 430
